Goal: Task Accomplishment & Management: Manage account settings

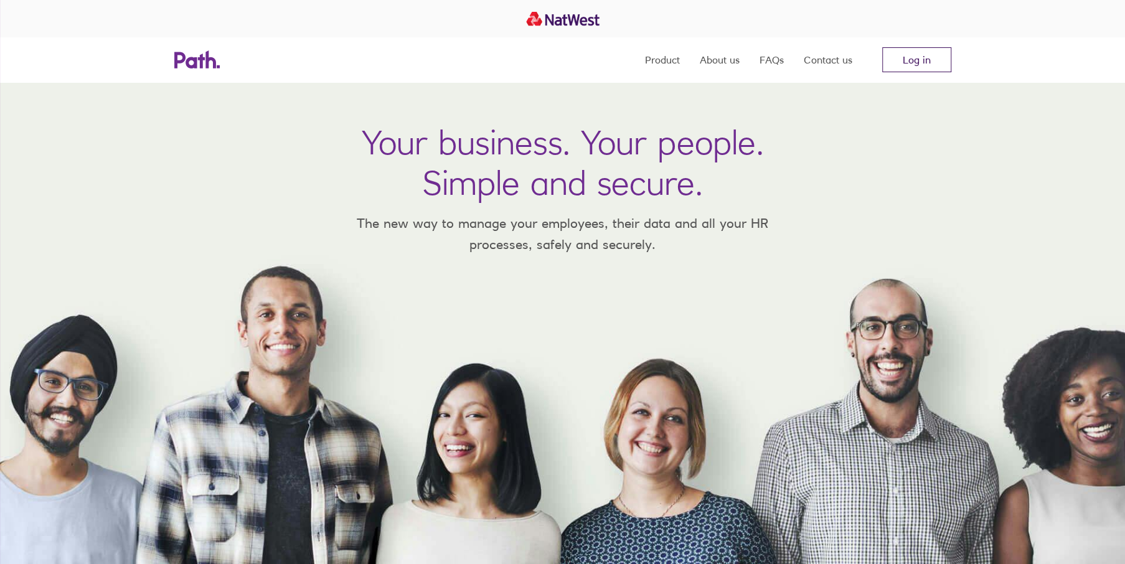
click at [916, 55] on link "Log in" at bounding box center [916, 59] width 69 height 25
click at [892, 52] on link "Log in" at bounding box center [916, 59] width 69 height 25
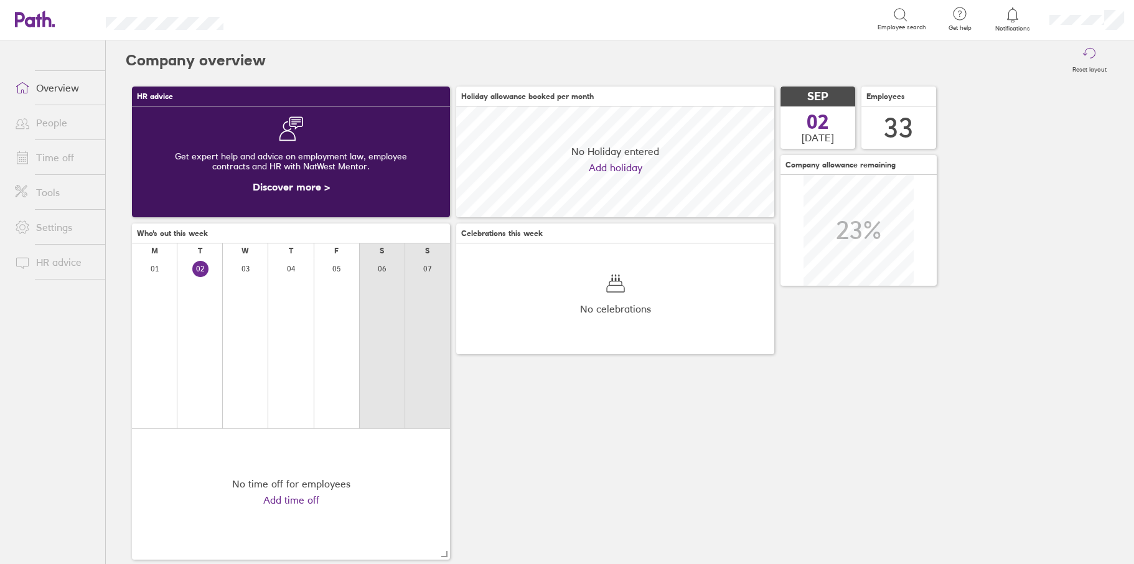
scroll to position [111, 317]
click at [54, 156] on link "Time off" at bounding box center [55, 157] width 100 height 25
